Goal: Task Accomplishment & Management: Use online tool/utility

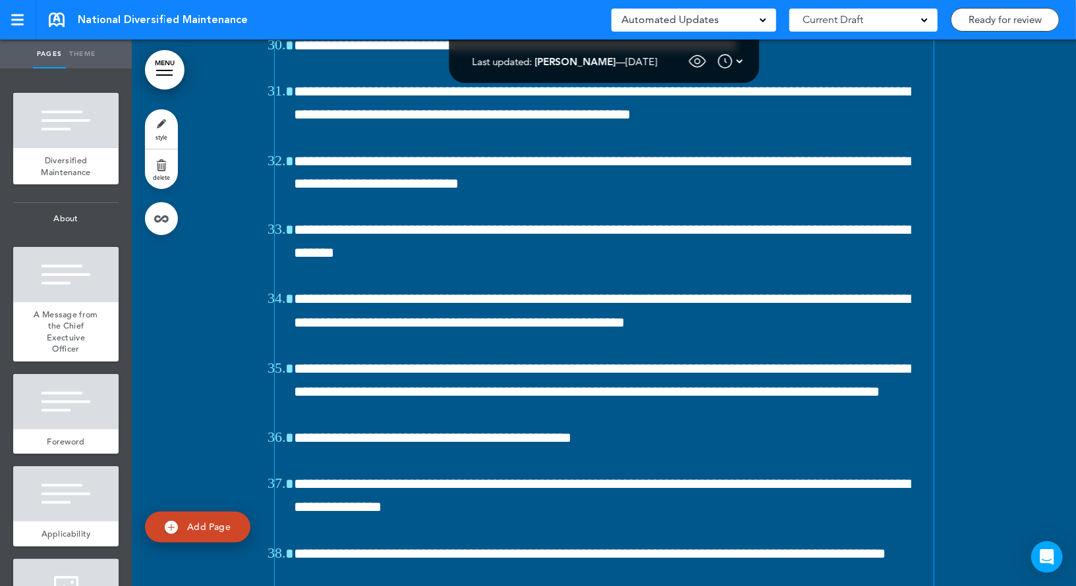
scroll to position [24182, 0]
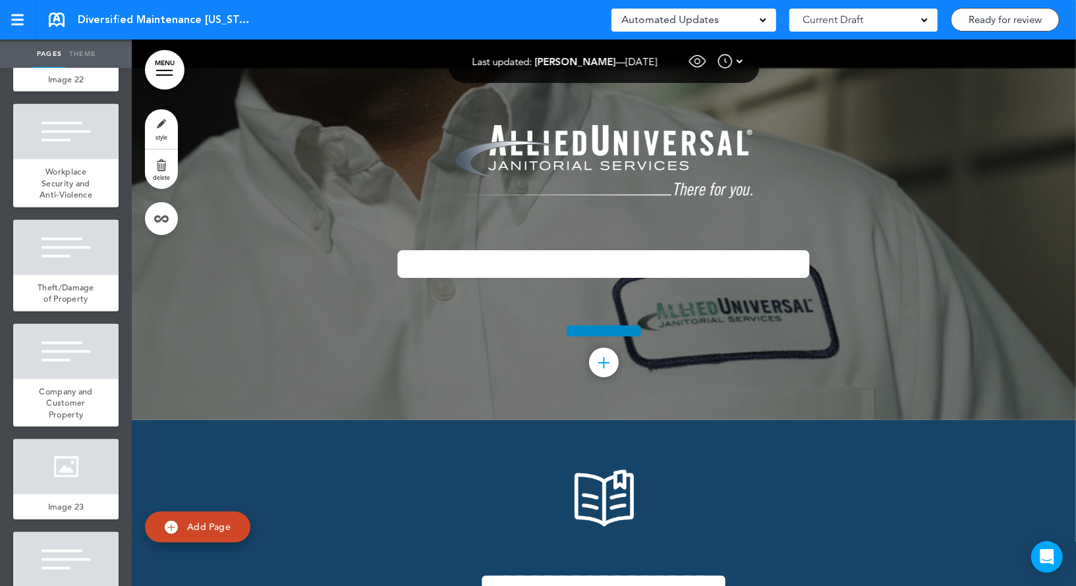
scroll to position [23645, 0]
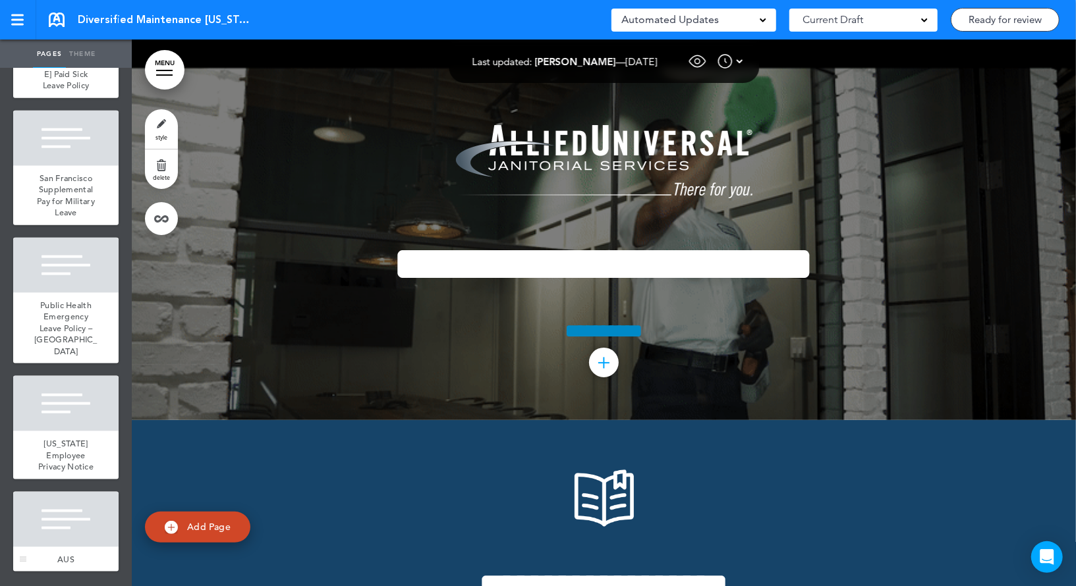
click at [86, 526] on div at bounding box center [65, 519] width 105 height 55
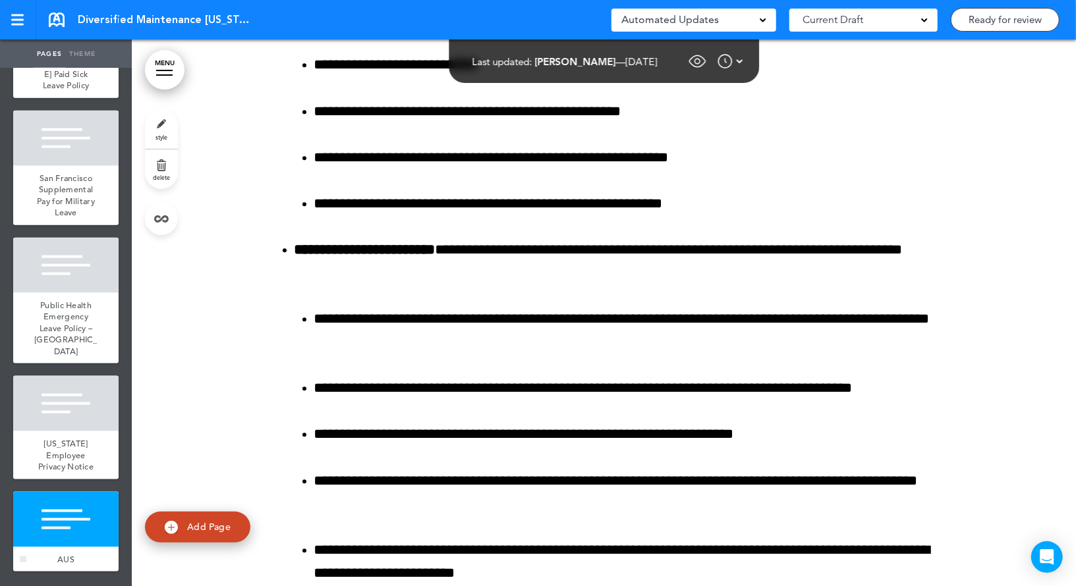
scroll to position [193658, 0]
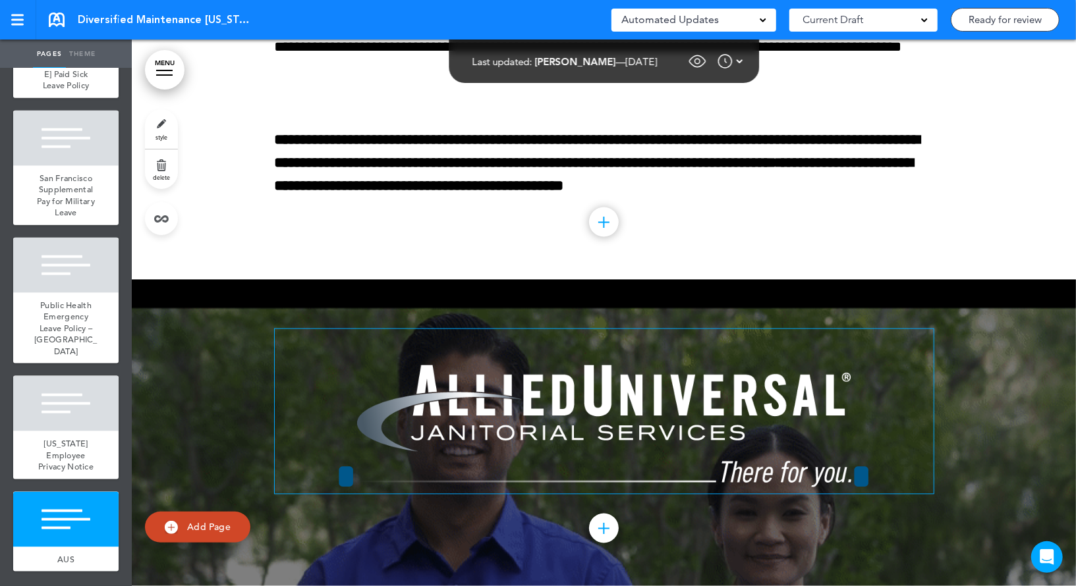
click at [558, 421] on img at bounding box center [604, 427] width 494 height 122
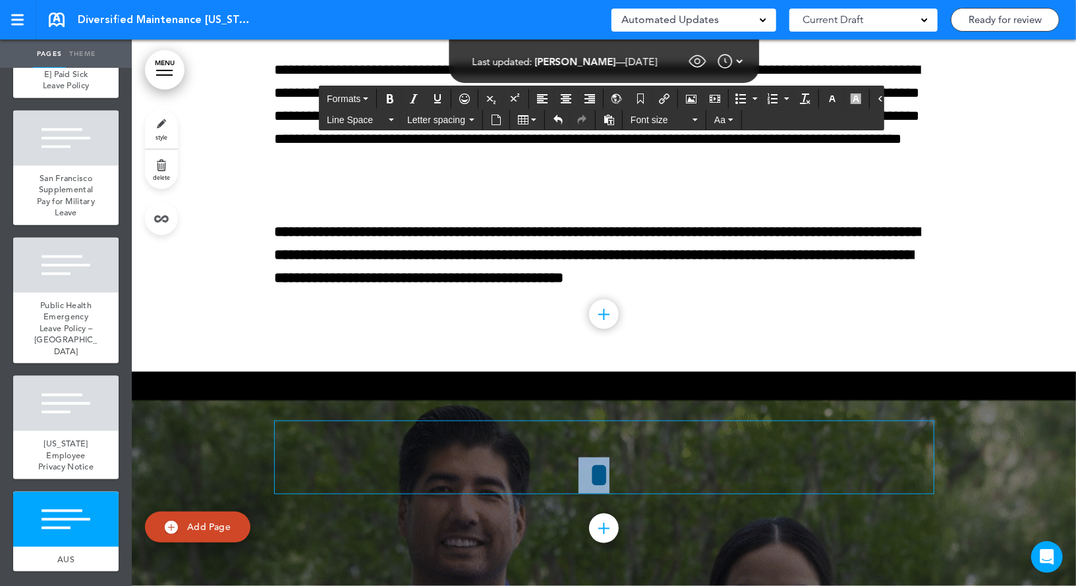
scroll to position [193566, 0]
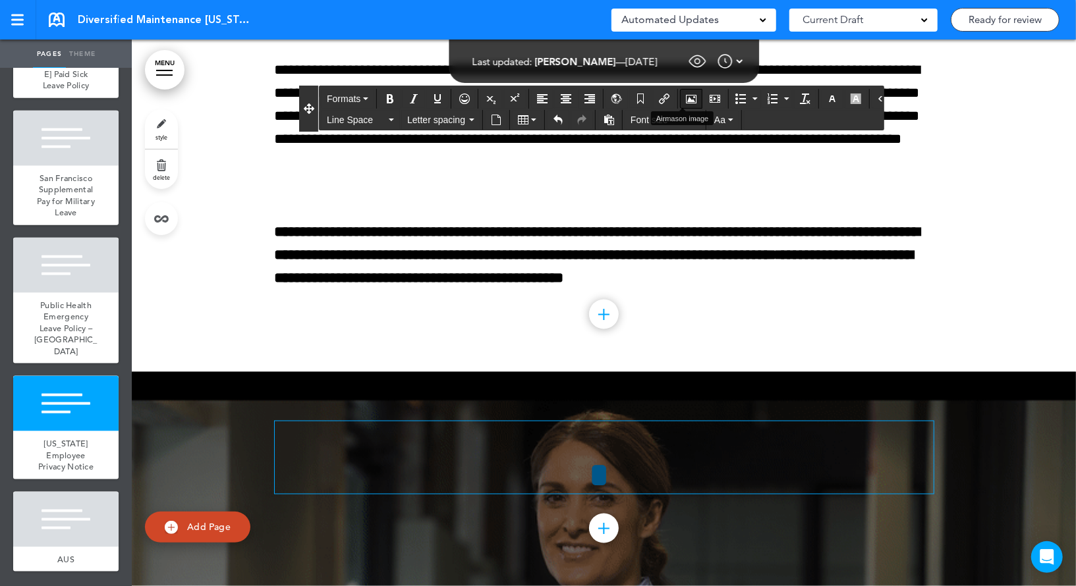
click at [686, 101] on icon "Airmason image" at bounding box center [691, 99] width 11 height 11
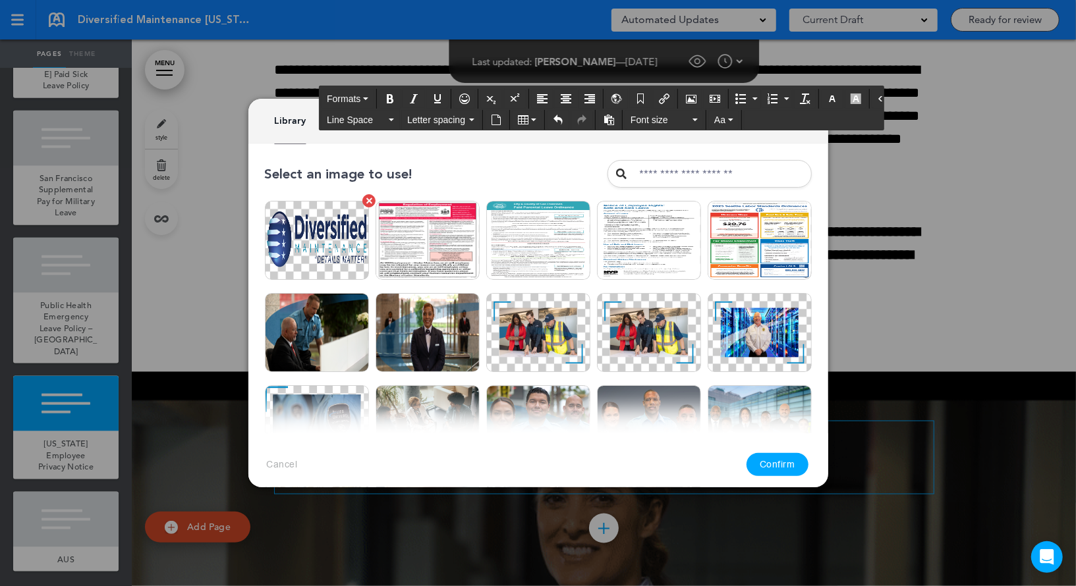
click at [331, 250] on img at bounding box center [317, 240] width 104 height 79
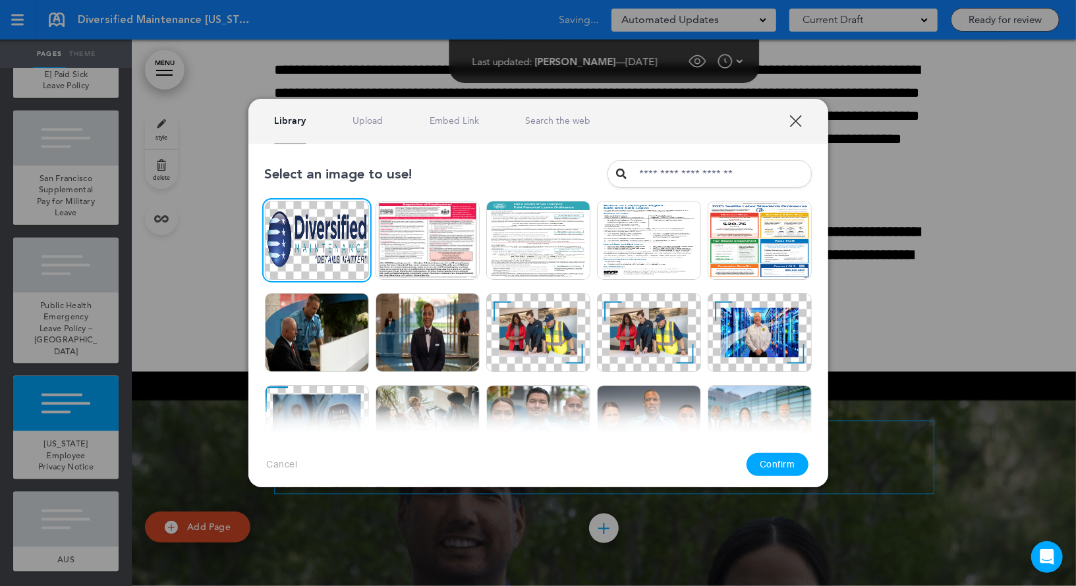
click at [767, 468] on button "Confirm" at bounding box center [777, 464] width 62 height 23
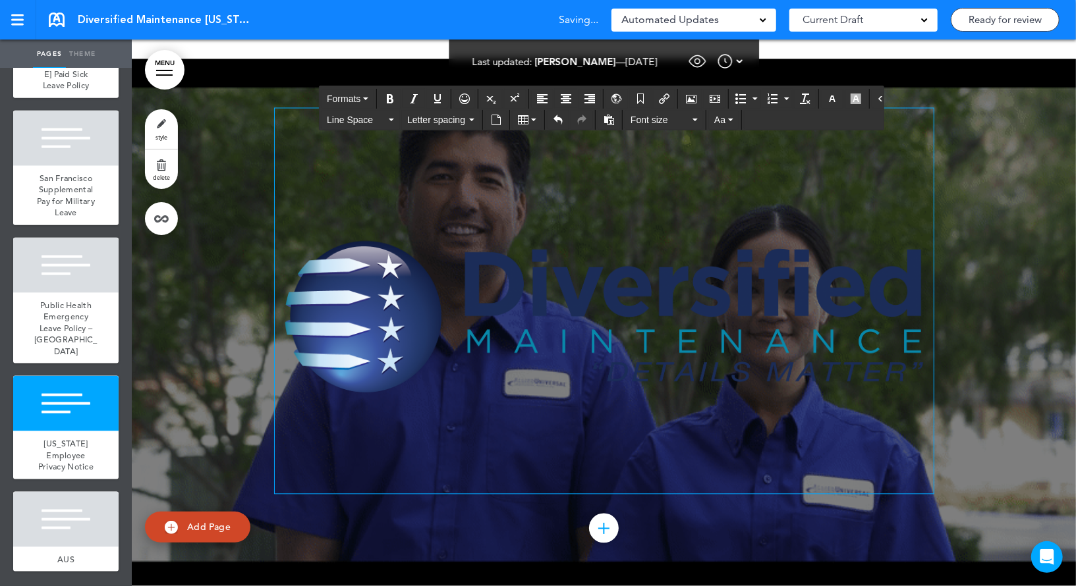
click at [677, 577] on div "**********" at bounding box center [538, 293] width 1076 height 586
click at [448, 572] on div "**********" at bounding box center [538, 293] width 1076 height 586
click at [366, 426] on img at bounding box center [604, 320] width 659 height 212
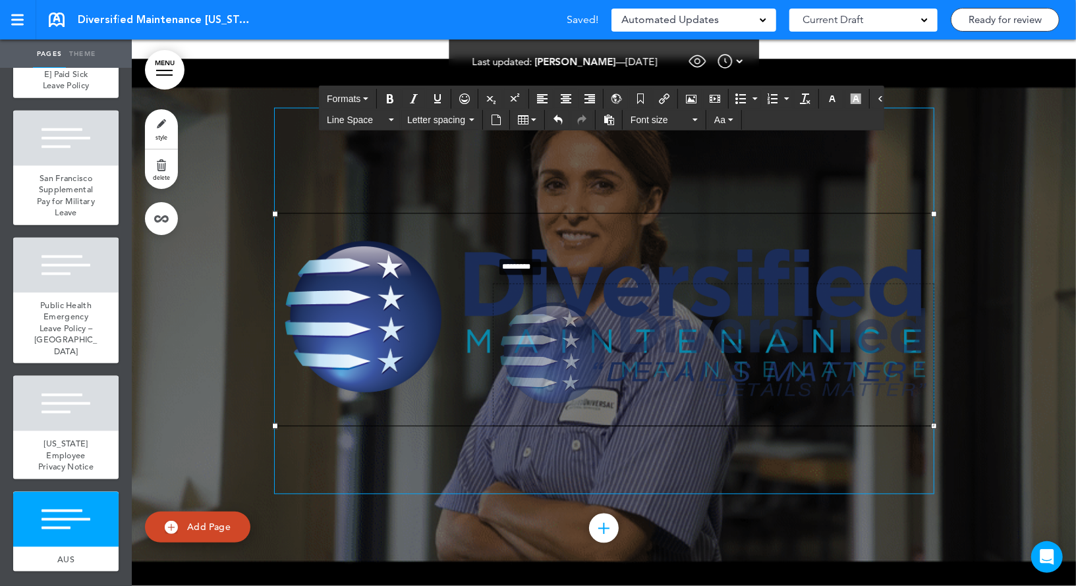
drag, startPoint x: 275, startPoint y: 526, endPoint x: 563, endPoint y: 586, distance: 294.6
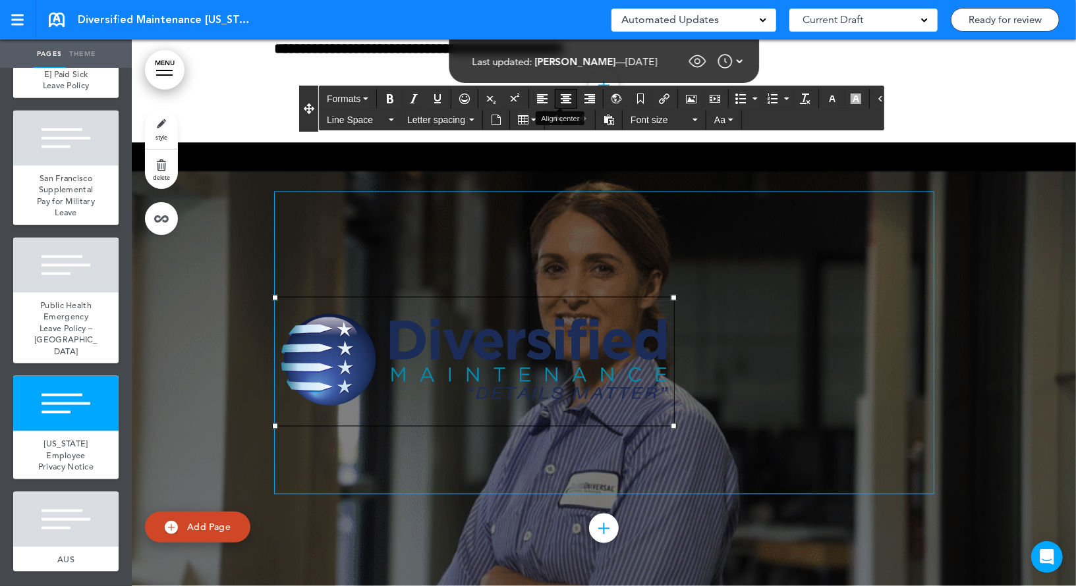
click at [561, 97] on icon "Align center" at bounding box center [566, 99] width 11 height 11
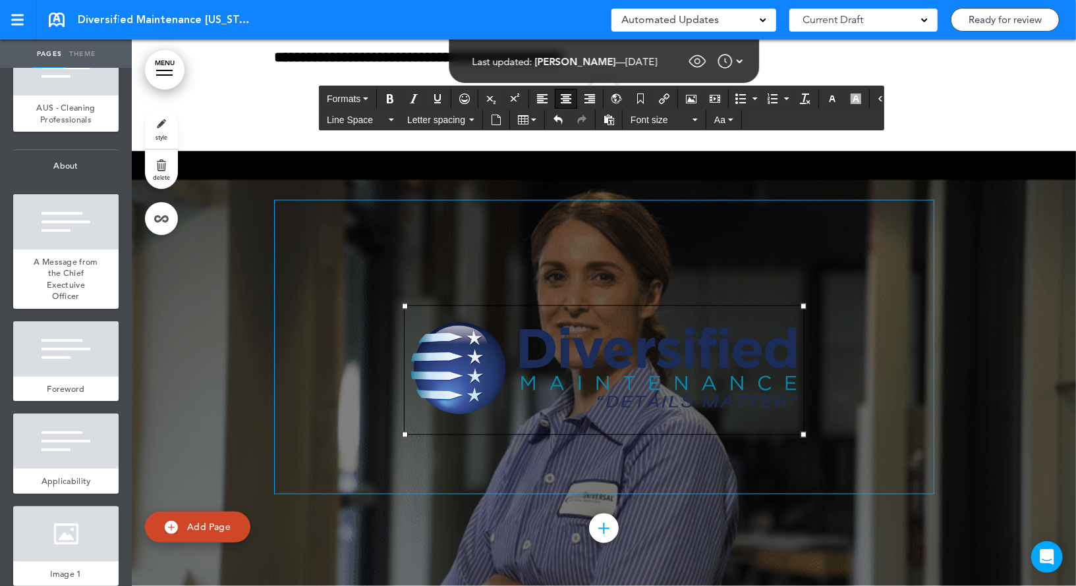
scroll to position [0, 0]
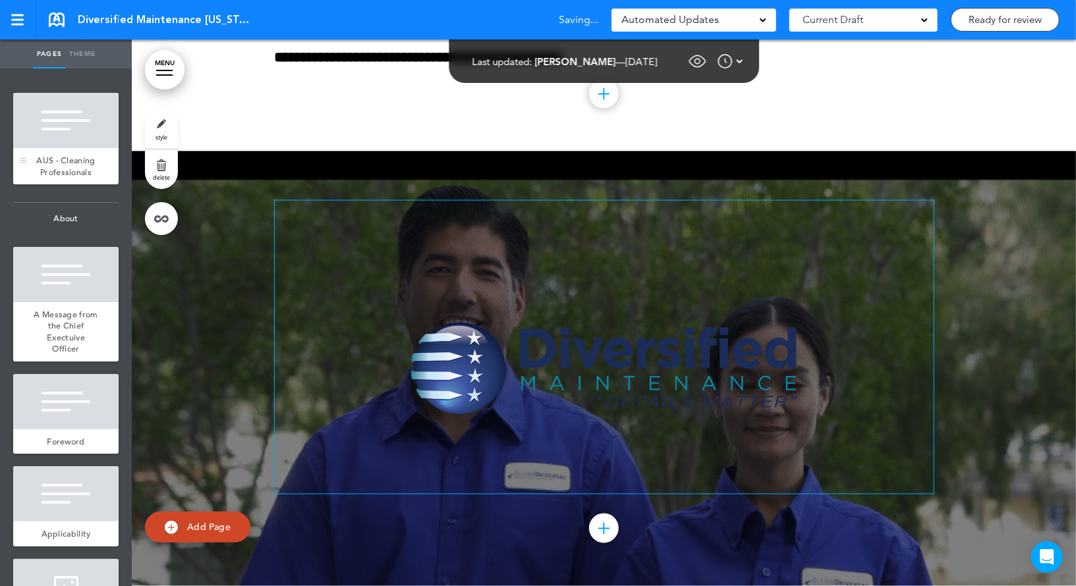
click at [80, 127] on div at bounding box center [65, 120] width 105 height 55
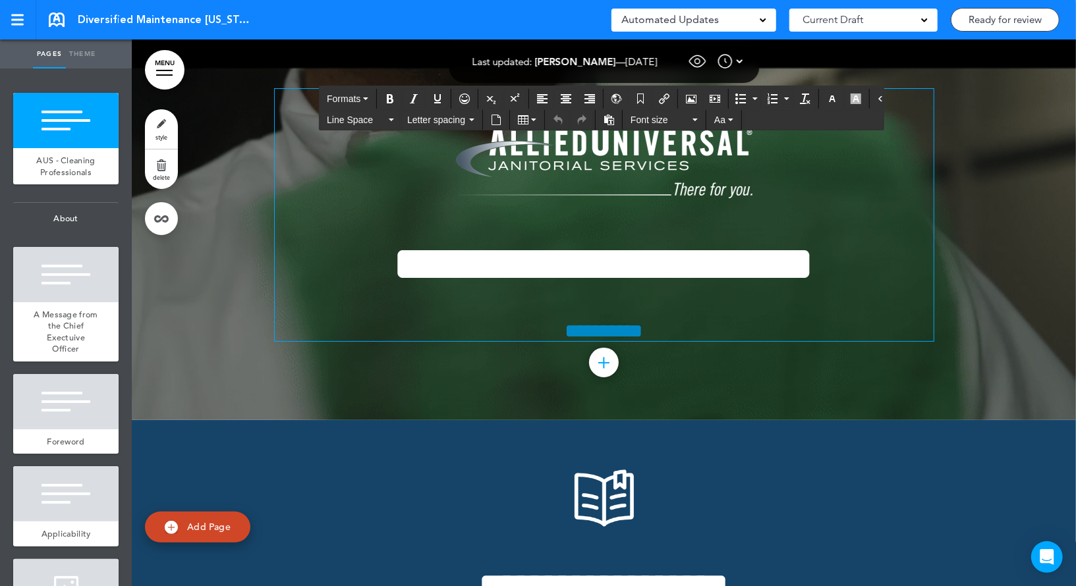
click at [565, 160] on img at bounding box center [604, 161] width 296 height 73
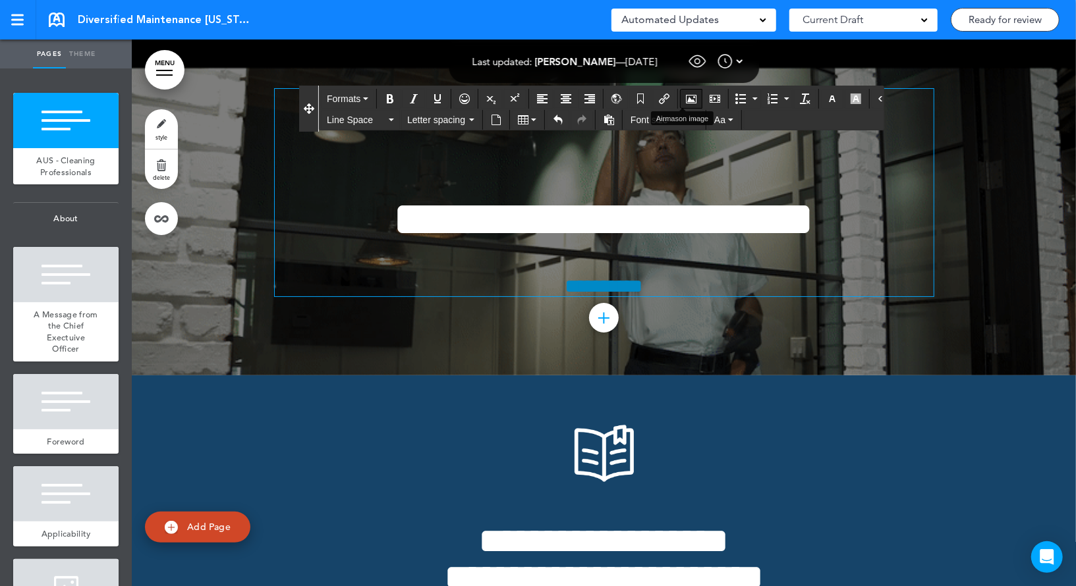
click at [686, 100] on icon "Airmason image" at bounding box center [691, 99] width 11 height 11
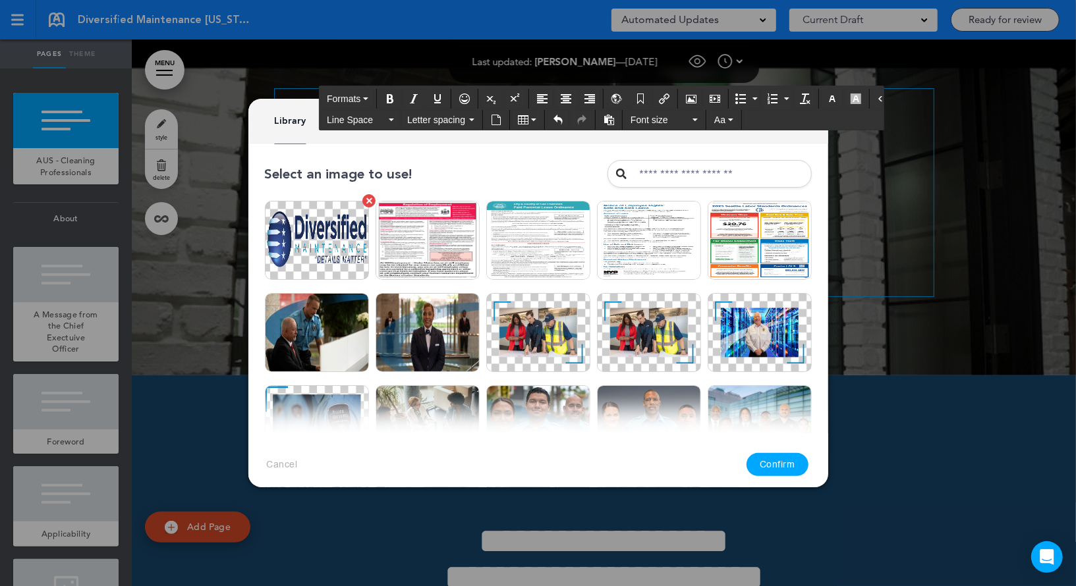
click at [331, 254] on img at bounding box center [317, 240] width 104 height 79
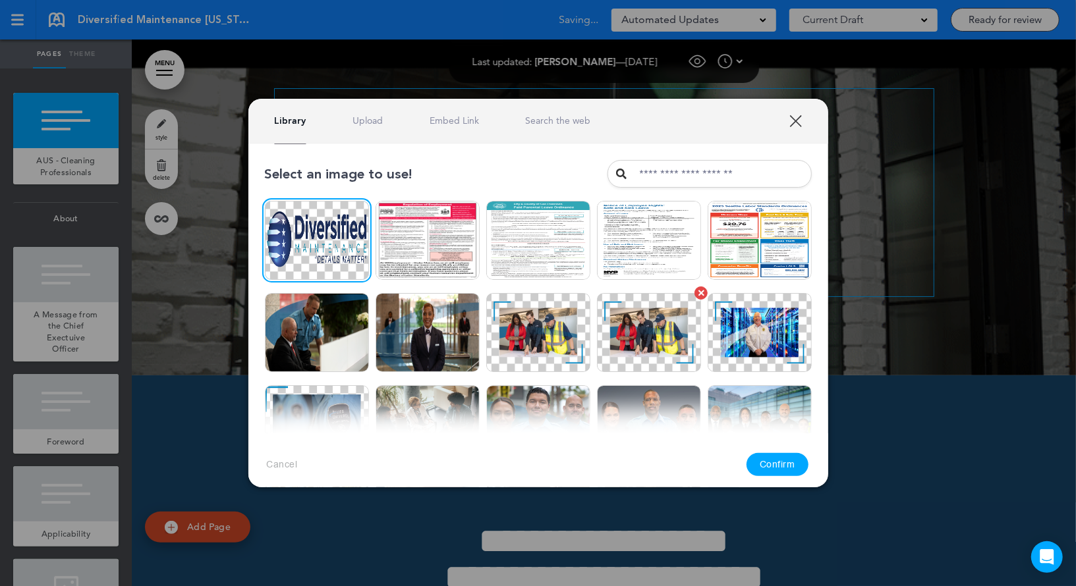
drag, startPoint x: 793, startPoint y: 459, endPoint x: 613, endPoint y: 306, distance: 236.0
click at [793, 459] on button "Confirm" at bounding box center [777, 464] width 62 height 23
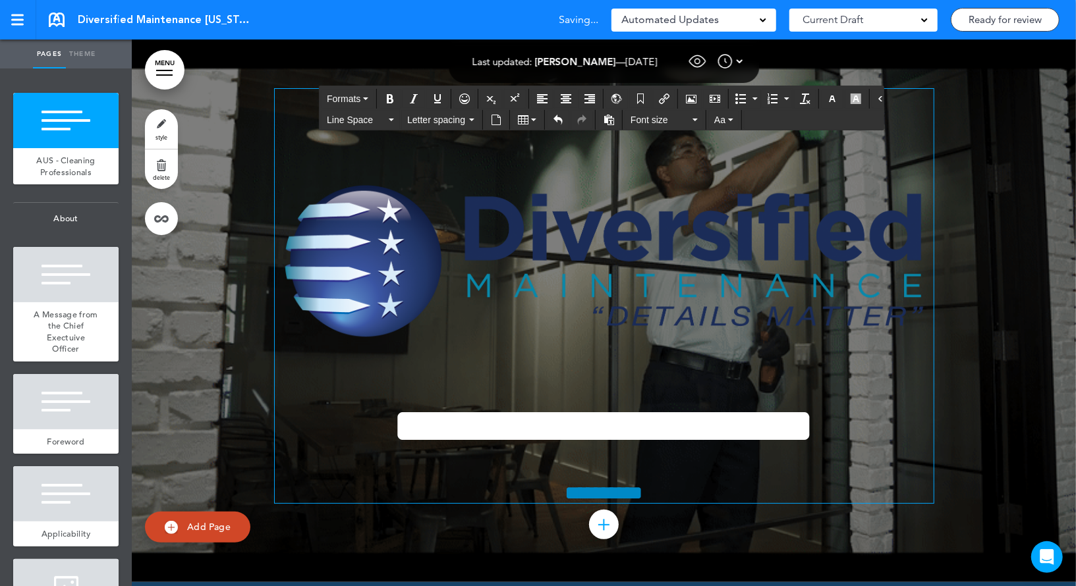
click at [592, 258] on img at bounding box center [538, 238] width 108 height 82
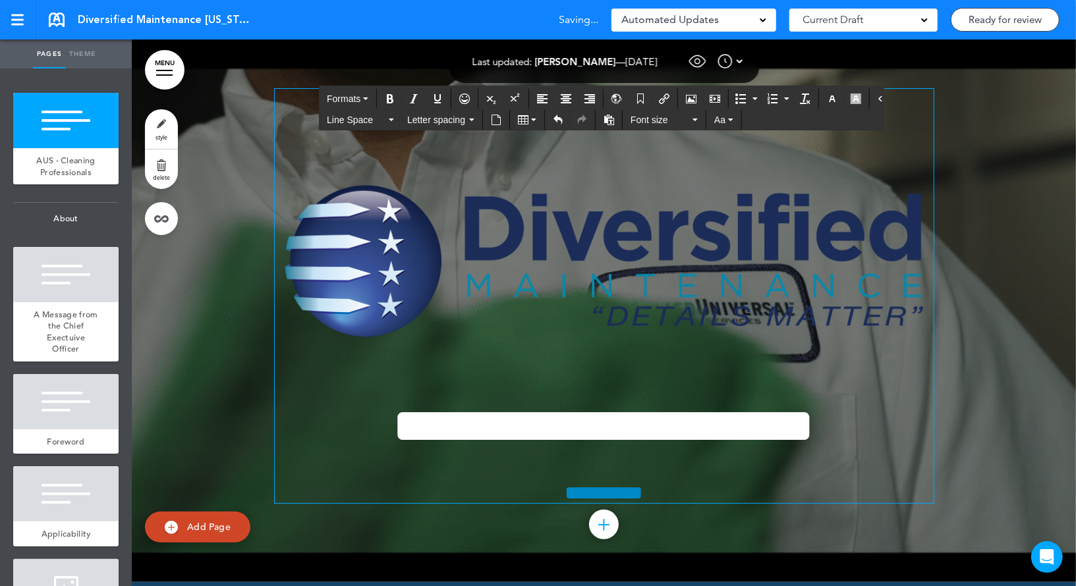
click at [853, 279] on div "**********" at bounding box center [538, 293] width 1076 height 586
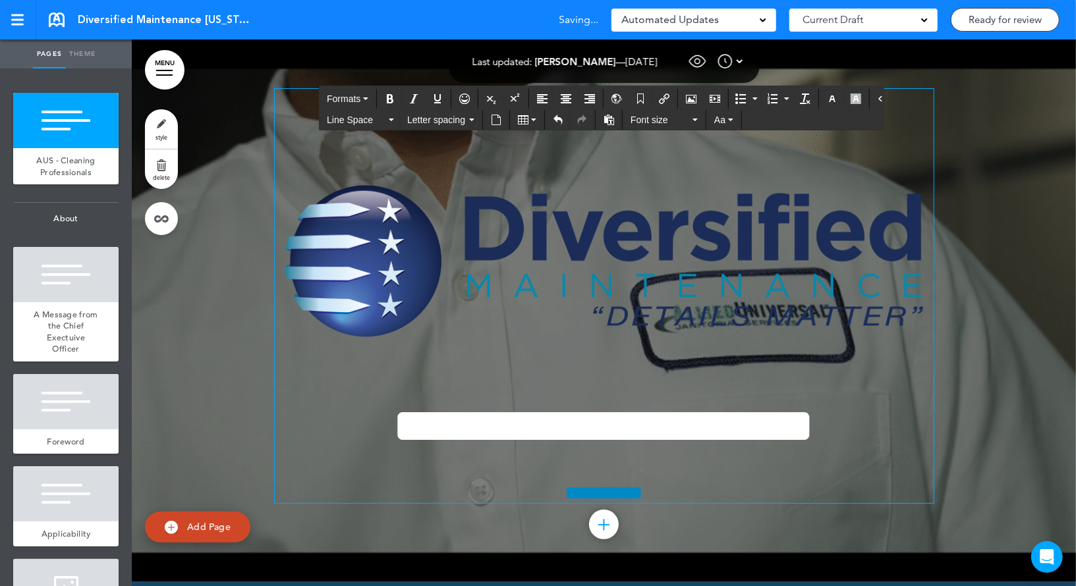
click at [821, 204] on img at bounding box center [604, 264] width 659 height 212
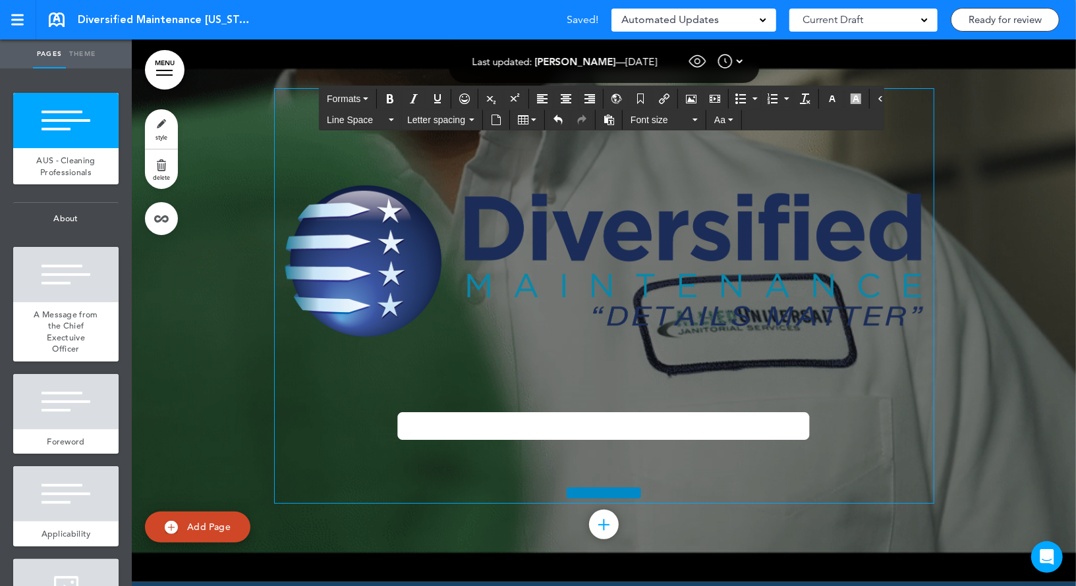
click at [914, 174] on img at bounding box center [604, 264] width 659 height 212
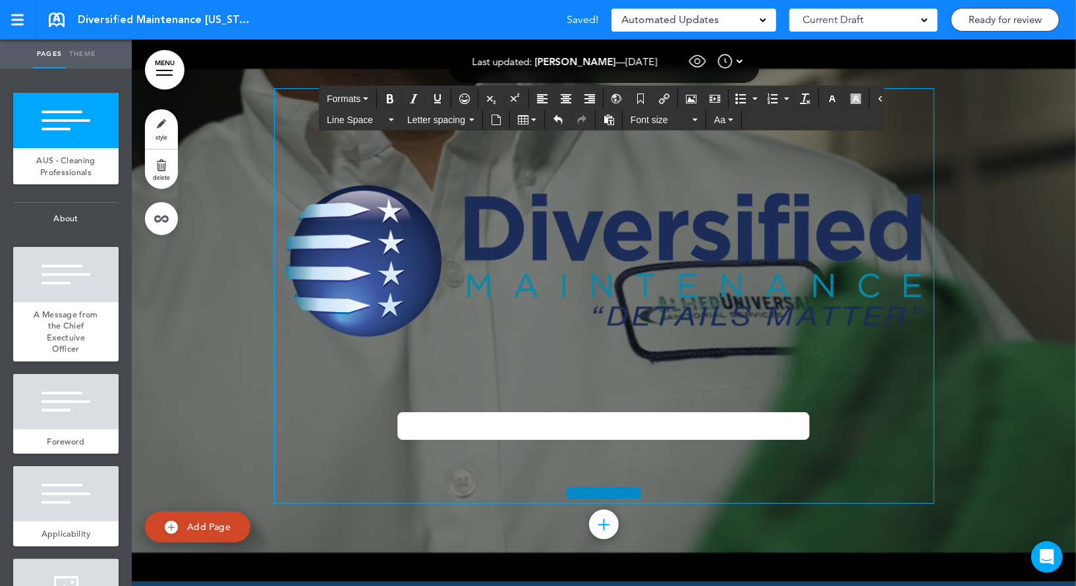
click at [911, 403] on h1 "**********" at bounding box center [604, 425] width 659 height 49
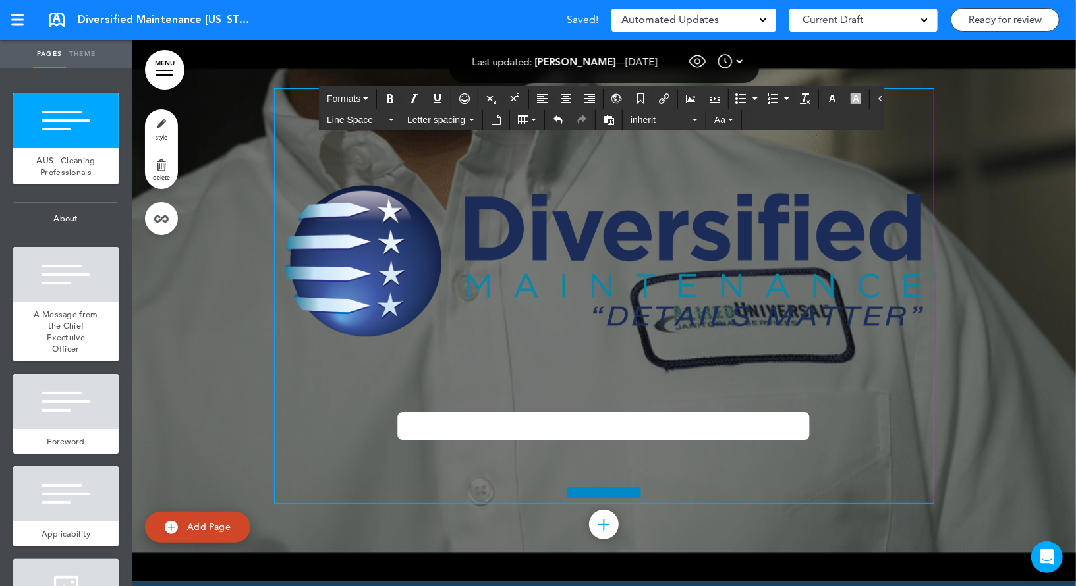
click at [791, 266] on img at bounding box center [604, 264] width 659 height 212
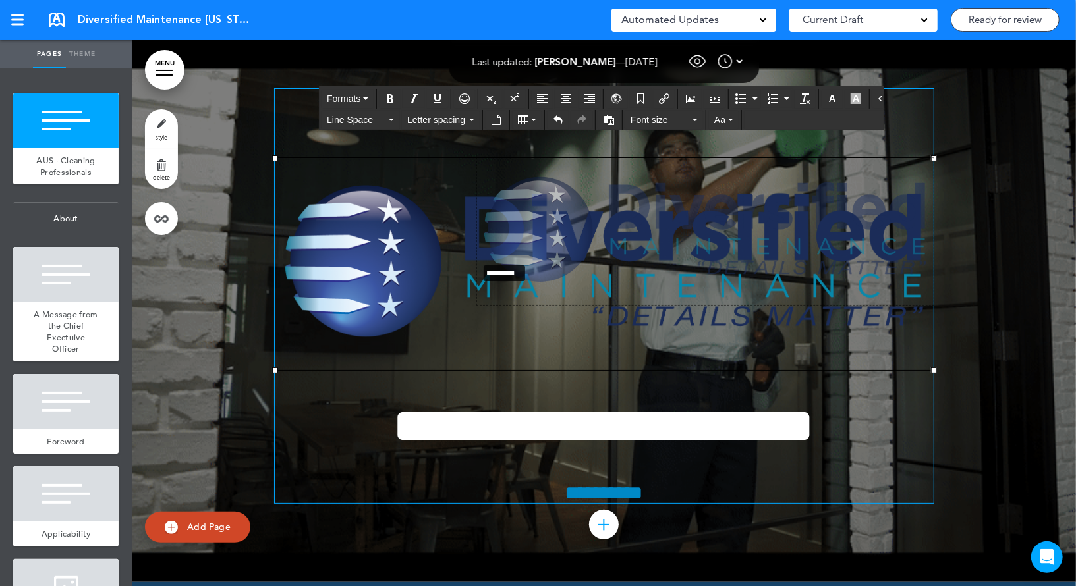
drag, startPoint x: 273, startPoint y: 368, endPoint x: 532, endPoint y: 238, distance: 289.3
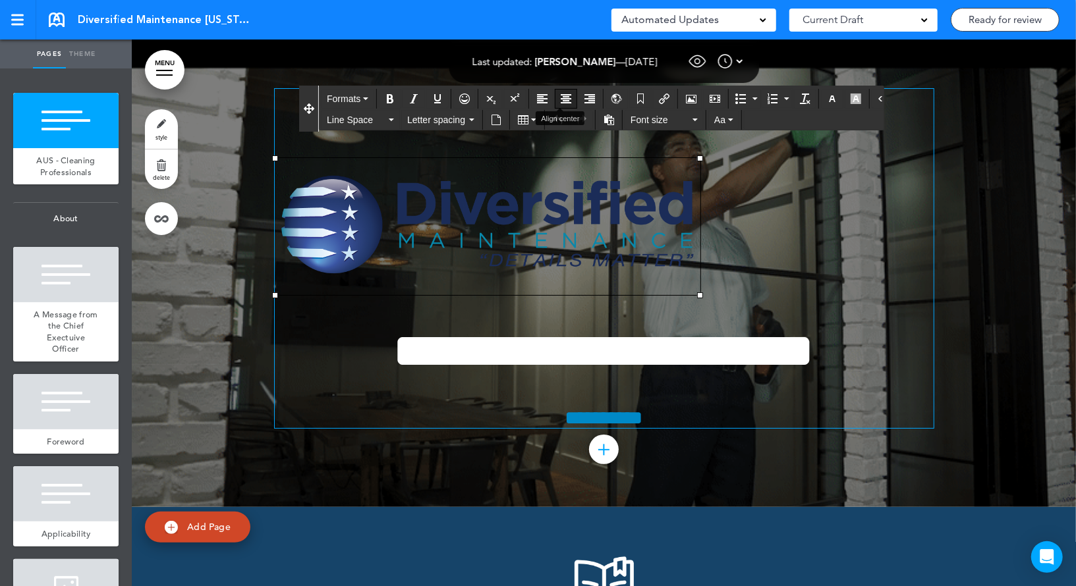
click at [561, 97] on icon "Align center" at bounding box center [566, 99] width 11 height 11
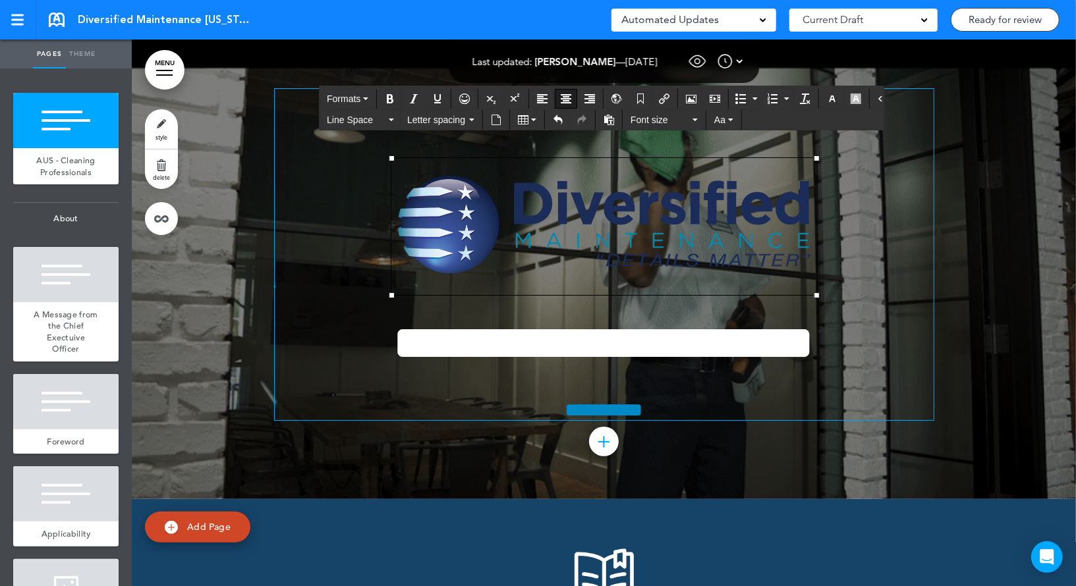
click at [860, 246] on p at bounding box center [604, 226] width 659 height 137
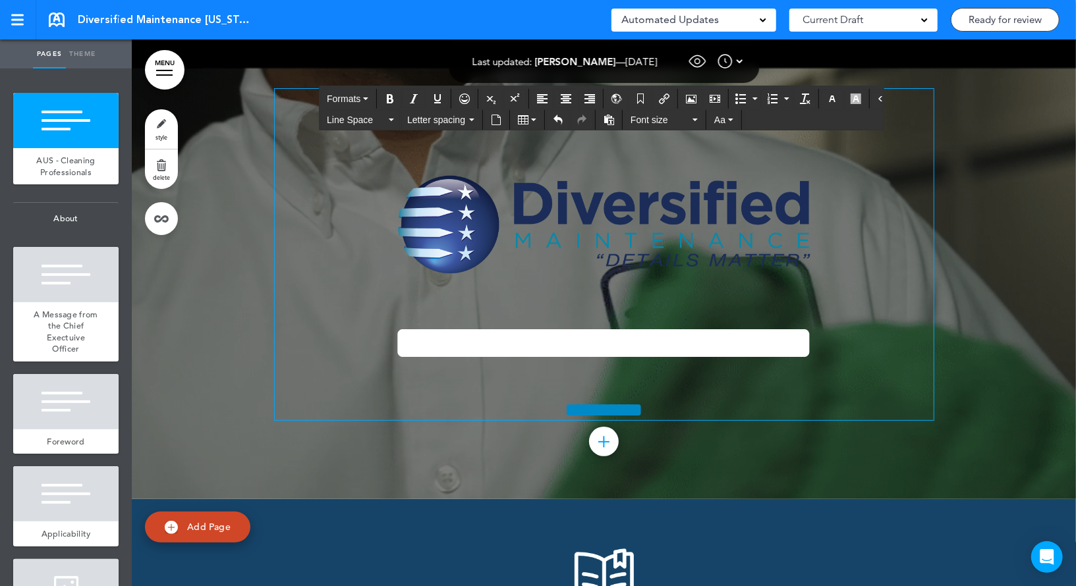
click at [167, 128] on link "style" at bounding box center [161, 129] width 33 height 40
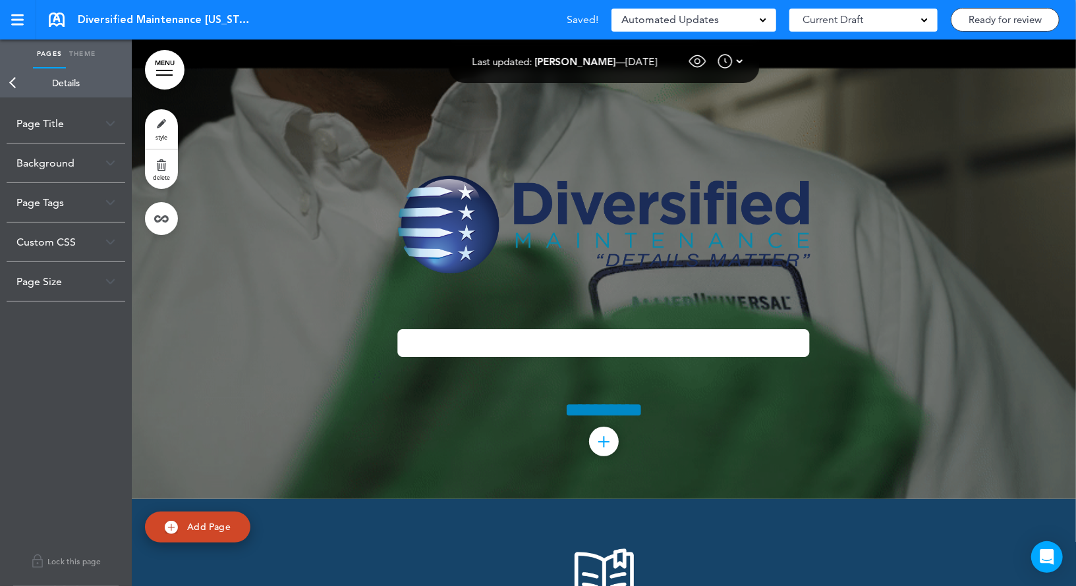
click at [76, 126] on div "Page Title" at bounding box center [66, 123] width 119 height 39
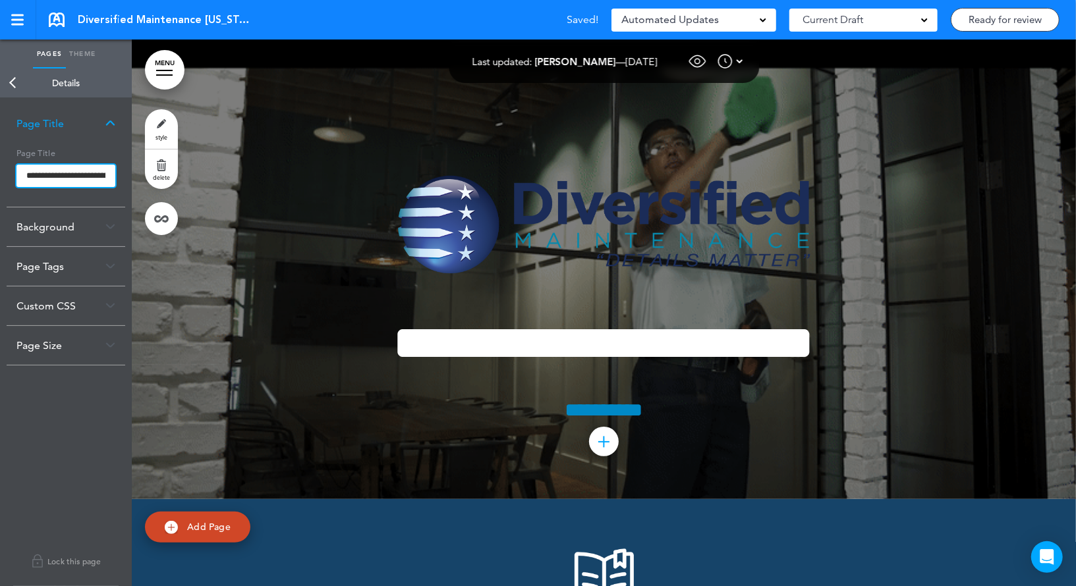
click at [36, 177] on input "**********" at bounding box center [65, 176] width 99 height 22
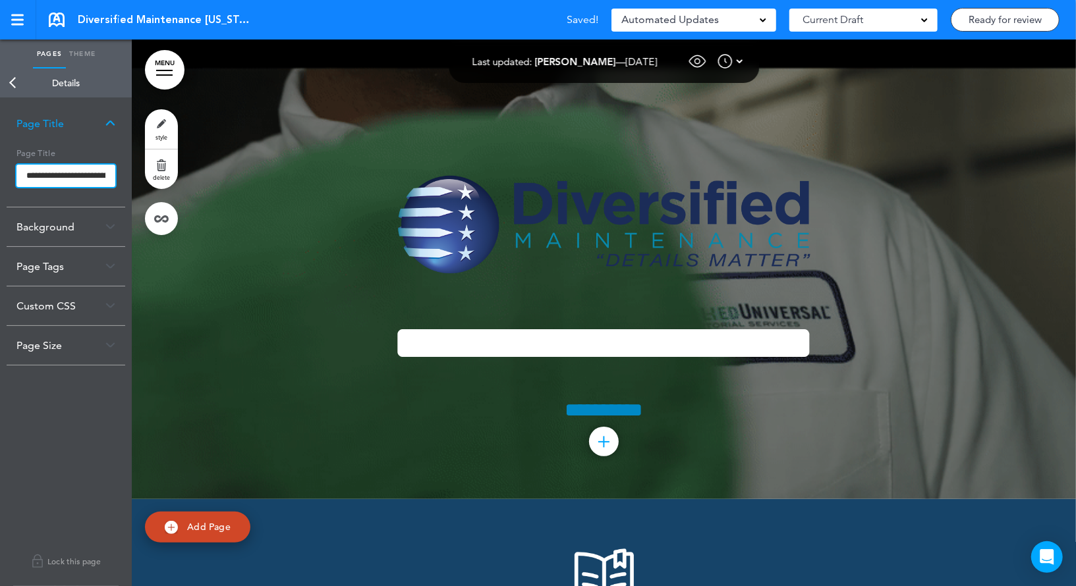
click at [36, 177] on input "**********" at bounding box center [65, 176] width 99 height 22
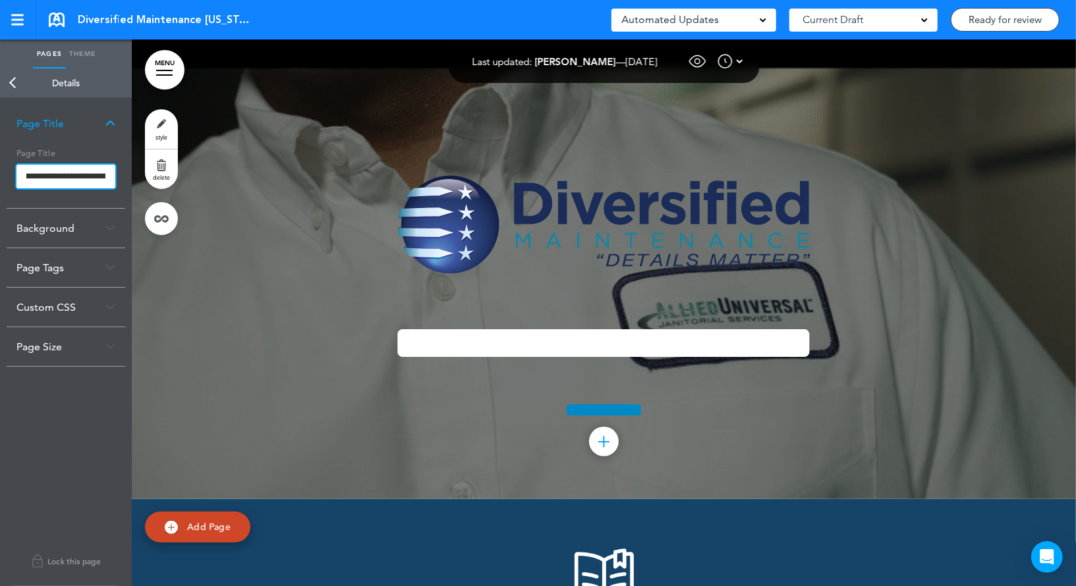
scroll to position [0, 109]
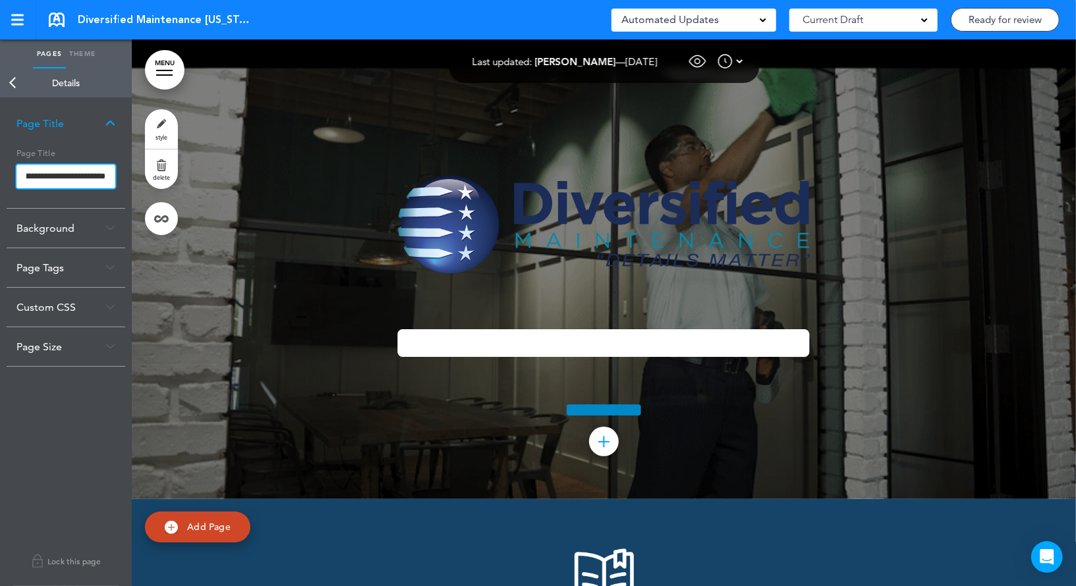
drag, startPoint x: 67, startPoint y: 176, endPoint x: 173, endPoint y: 175, distance: 106.7
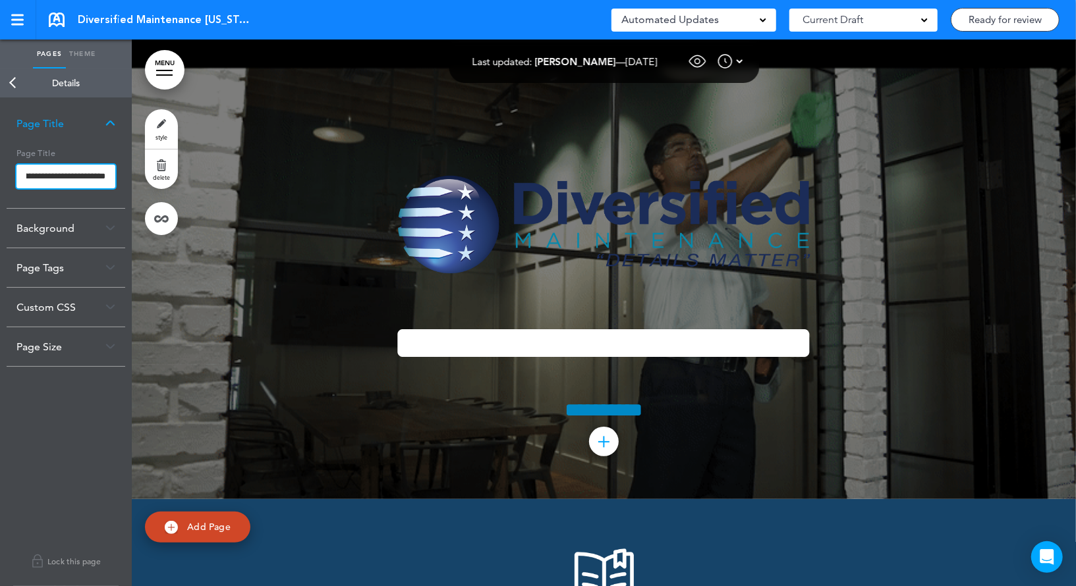
click at [173, 175] on div "Pages Theme add page AUS - Cleaning Professionals add page About add page A Mes…" at bounding box center [538, 293] width 1076 height 586
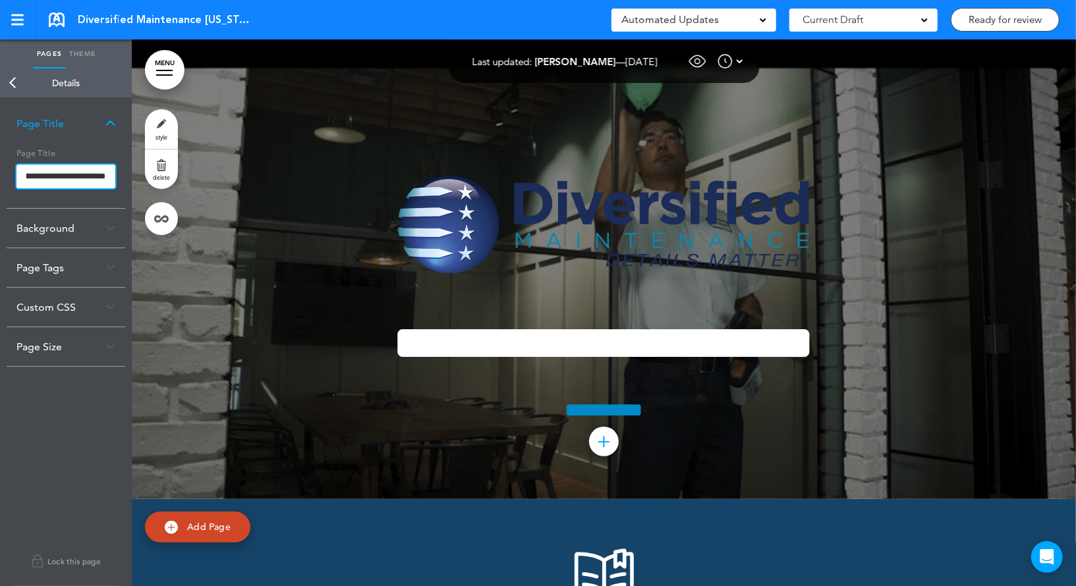
type input "**********"
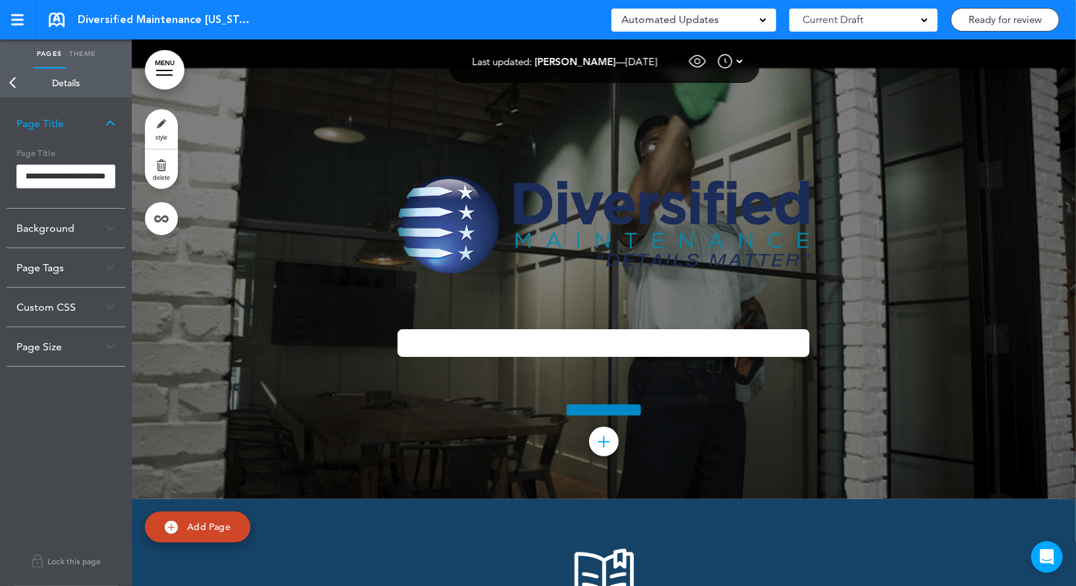
click at [59, 132] on body "Checking url availability This handbook [GEOGRAPHIC_DATA] Settings Signatures C…" at bounding box center [538, 293] width 1076 height 586
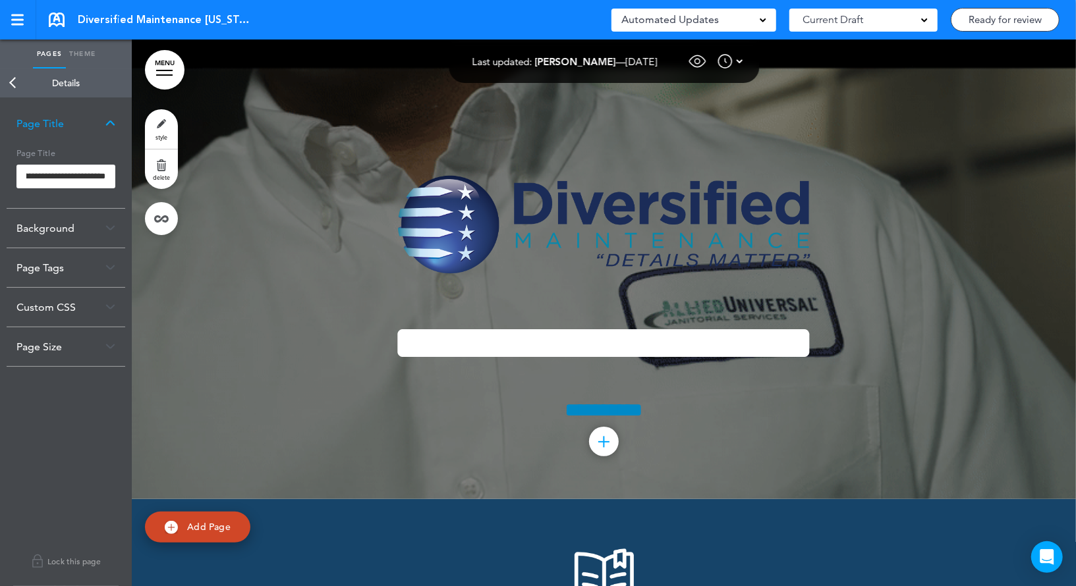
scroll to position [0, 0]
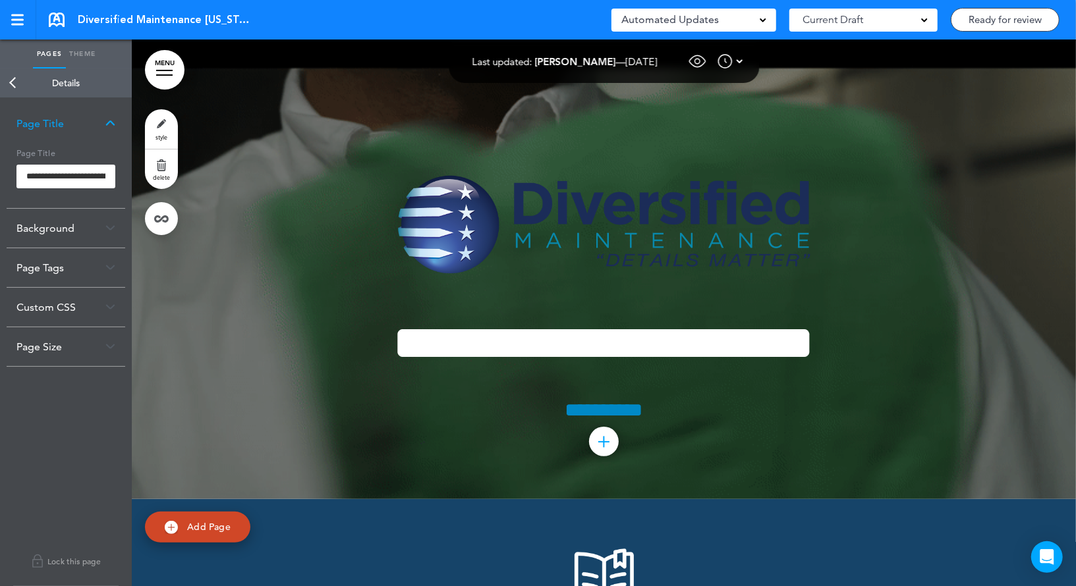
click at [17, 86] on link "Back" at bounding box center [13, 83] width 26 height 29
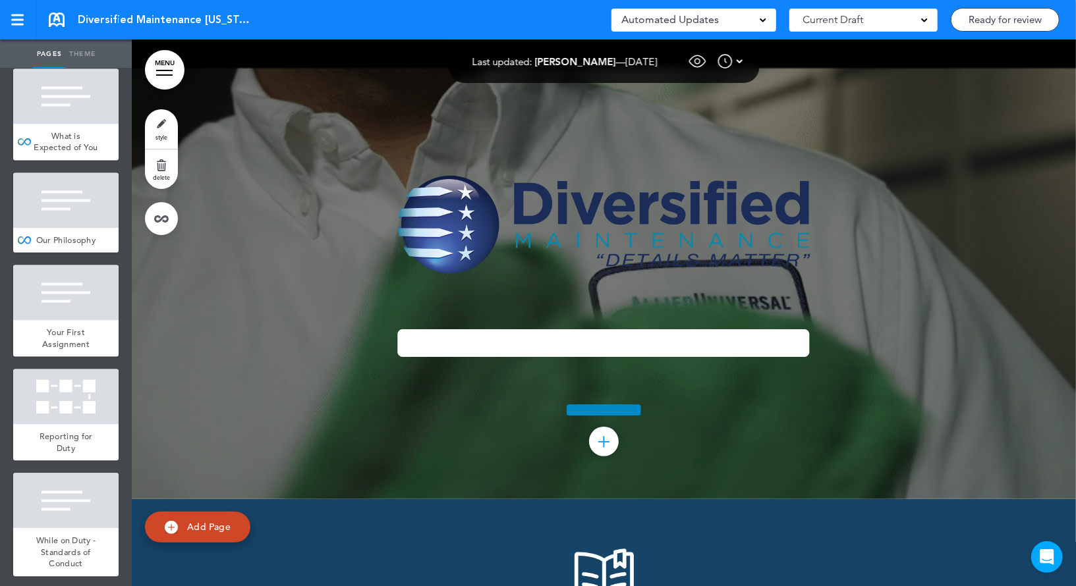
scroll to position [1638, 0]
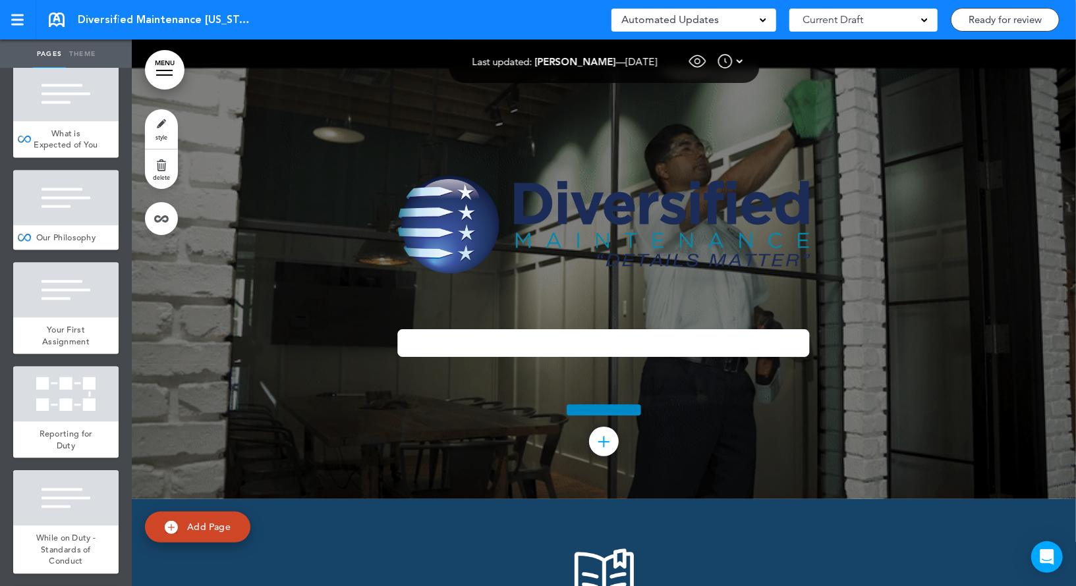
click at [72, 318] on div "Your First Assignment" at bounding box center [65, 336] width 105 height 36
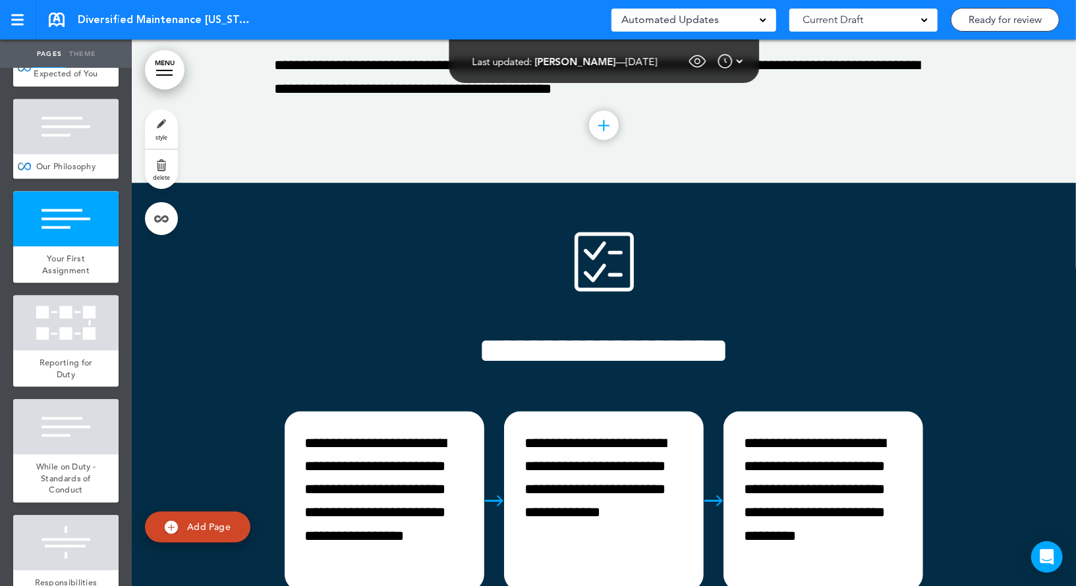
scroll to position [1713, 0]
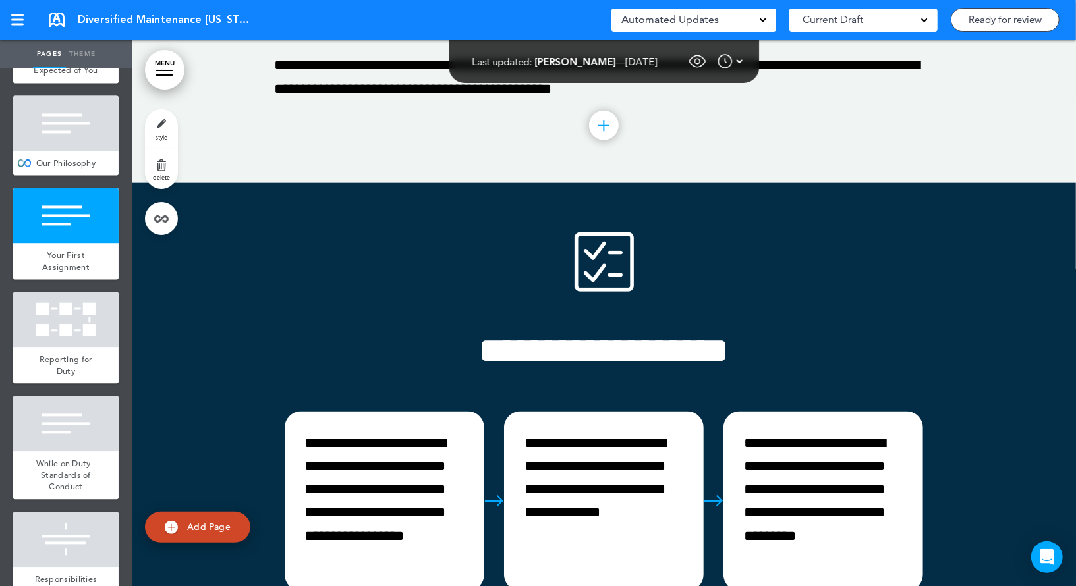
click at [72, 318] on div at bounding box center [65, 319] width 105 height 55
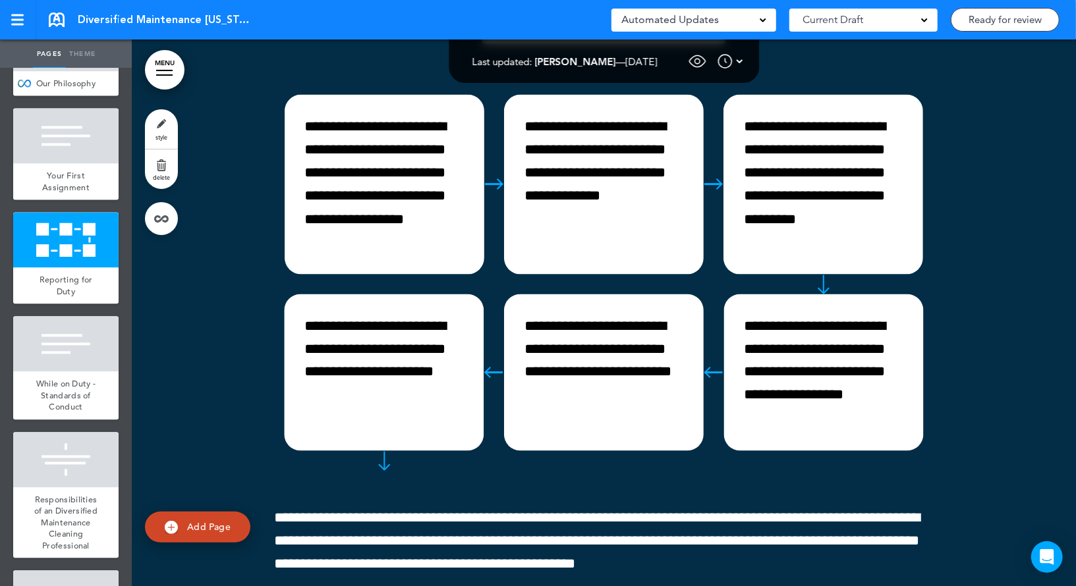
scroll to position [1817, 0]
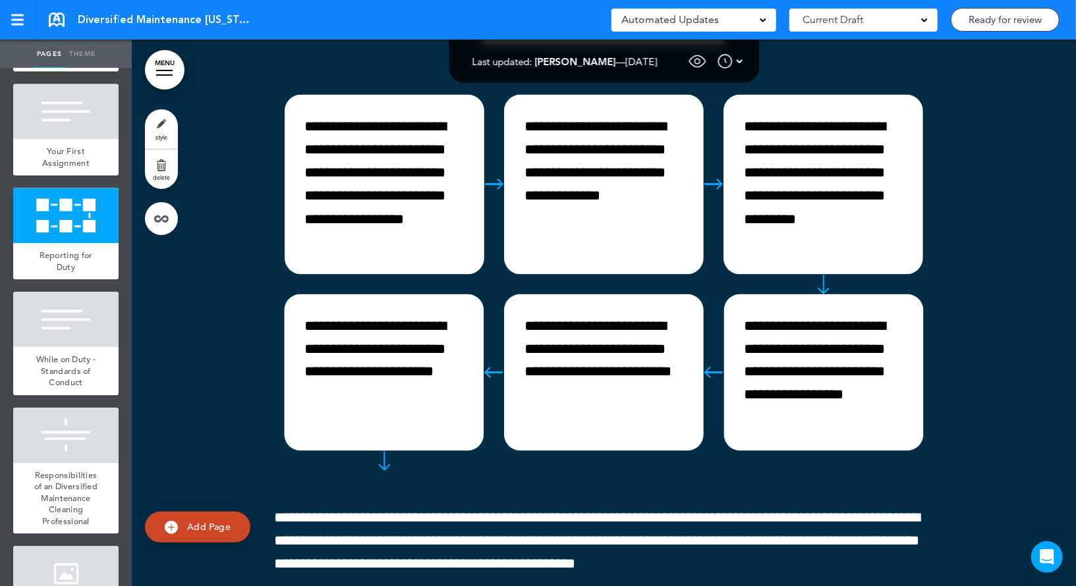
click at [72, 318] on div at bounding box center [65, 319] width 105 height 55
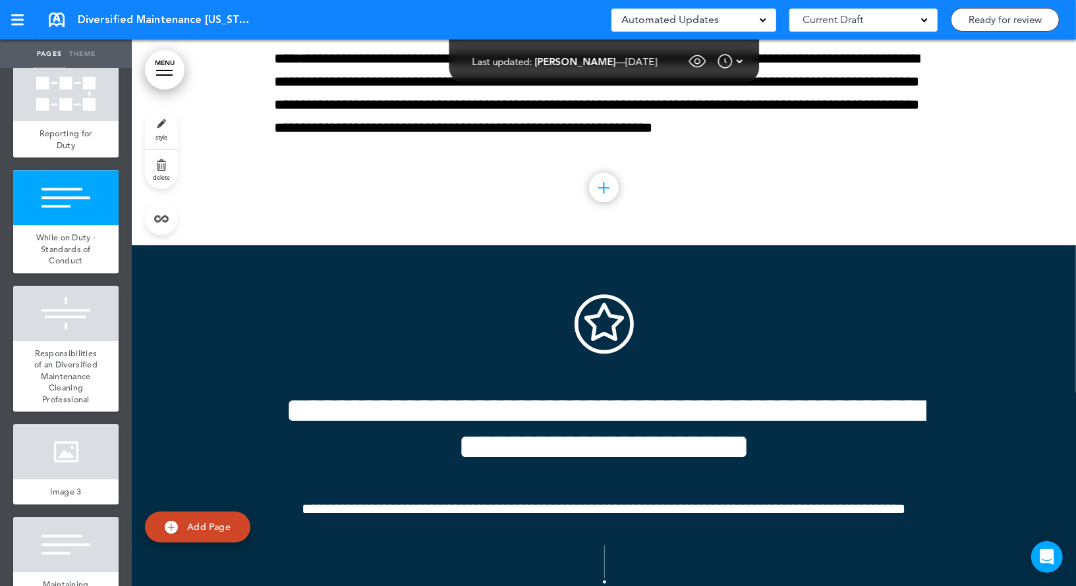
scroll to position [1940, 0]
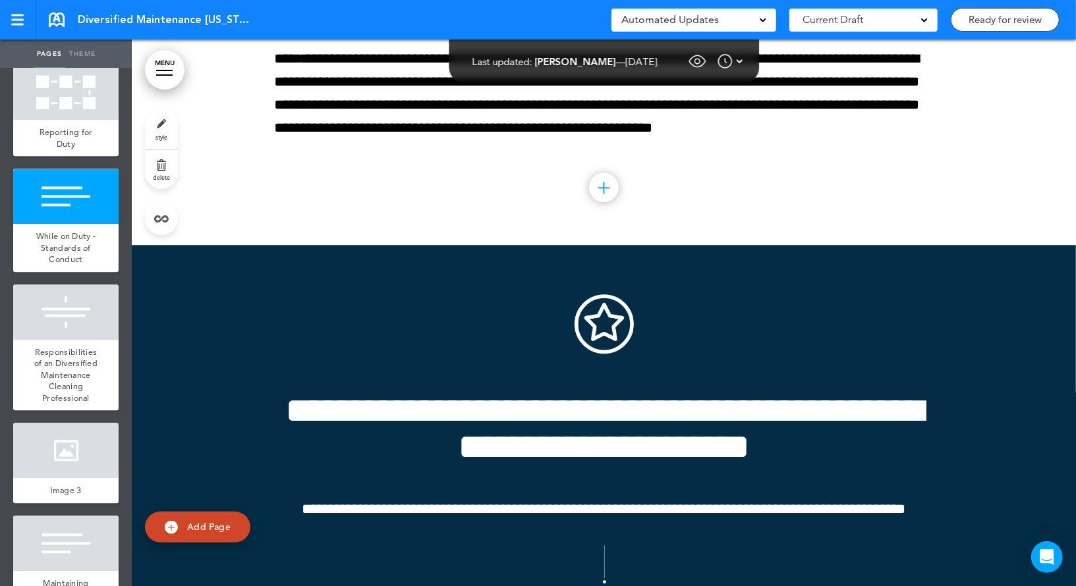
click at [72, 318] on div at bounding box center [65, 312] width 105 height 55
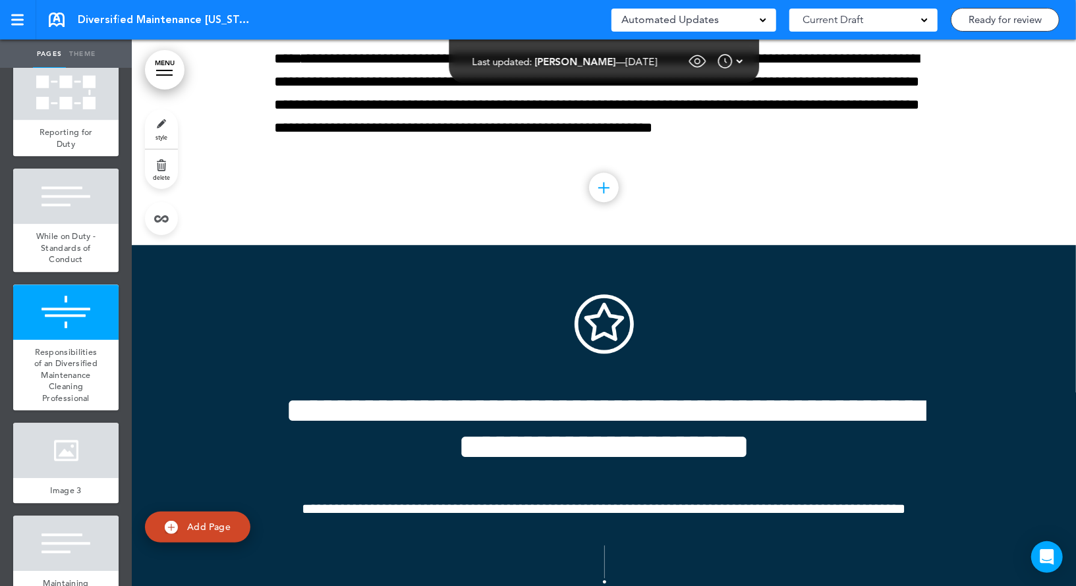
scroll to position [2057, 0]
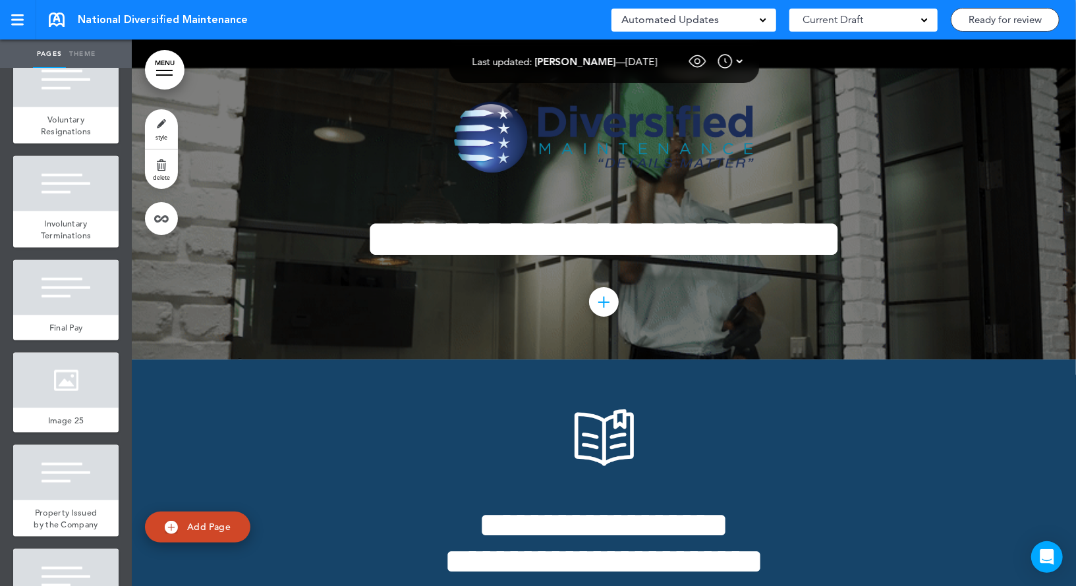
scroll to position [20417, 0]
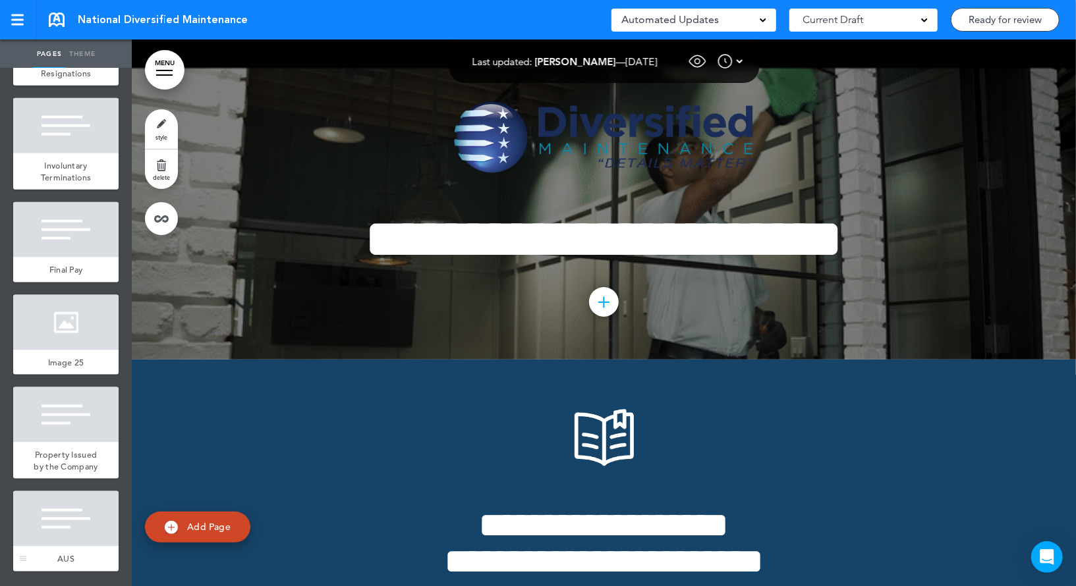
click at [52, 546] on div at bounding box center [65, 518] width 105 height 55
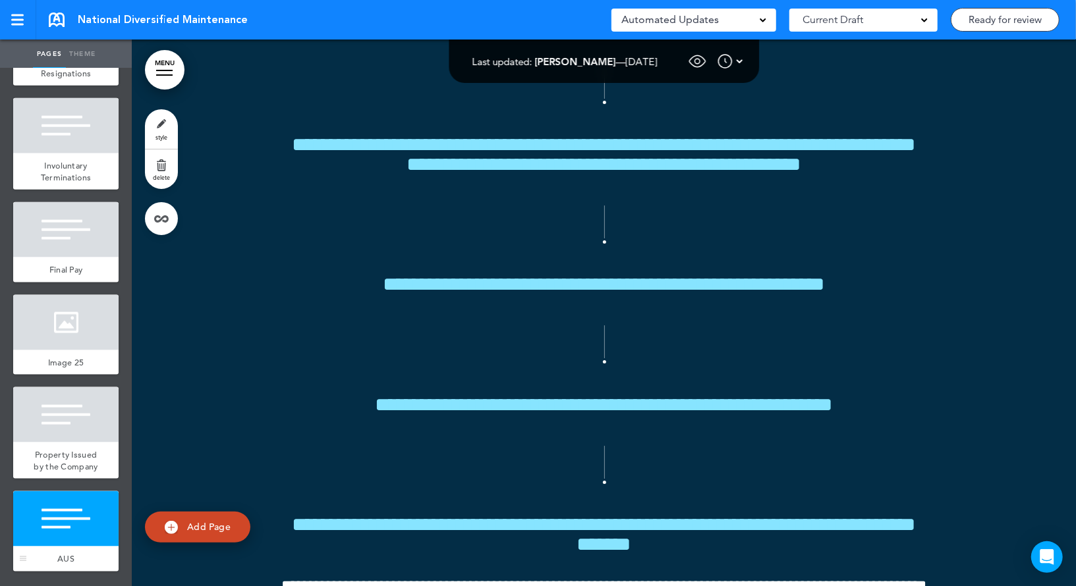
scroll to position [126586, 0]
